Goal: Task Accomplishment & Management: Use online tool/utility

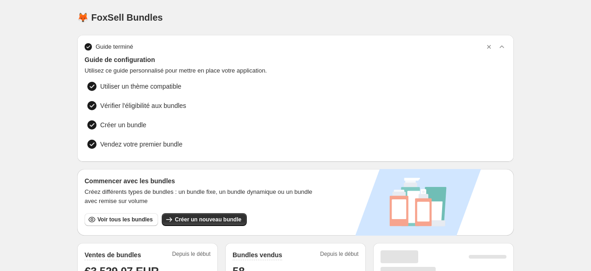
scroll to position [46, 0]
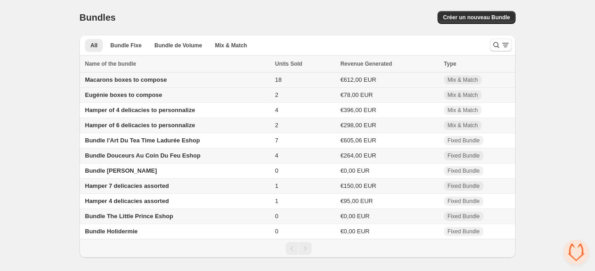
click at [128, 81] on span "Macarons boxes to compose" at bounding box center [126, 79] width 82 height 7
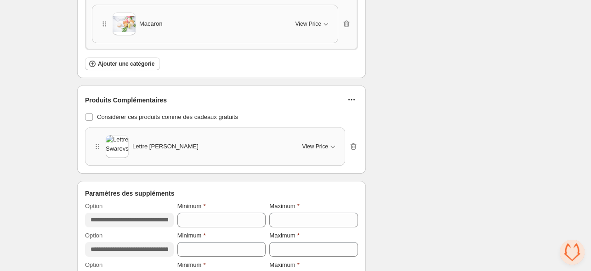
scroll to position [1470, 0]
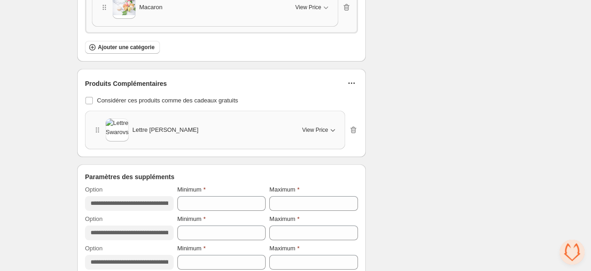
click at [327, 129] on button "View Price" at bounding box center [320, 130] width 46 height 15
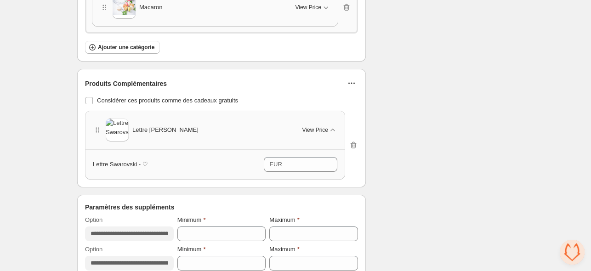
click at [348, 79] on icon "button" at bounding box center [351, 83] width 9 height 9
click at [338, 96] on span "Modifier les produits" at bounding box center [356, 96] width 53 height 9
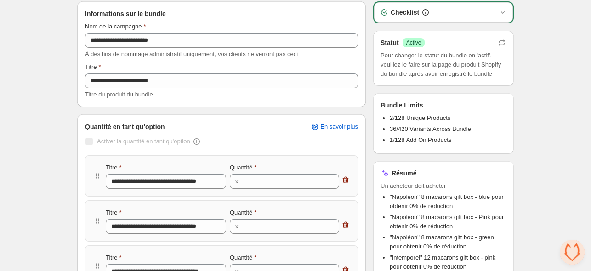
scroll to position [0, 0]
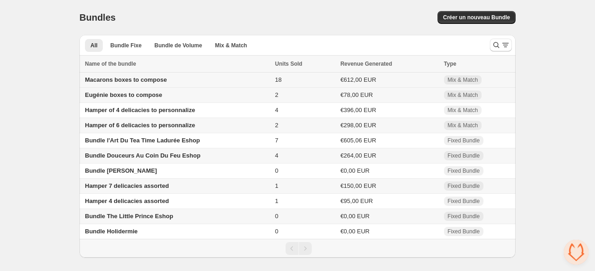
click at [138, 79] on span "Macarons boxes to compose" at bounding box center [126, 79] width 82 height 7
